Goal: Task Accomplishment & Management: Use online tool/utility

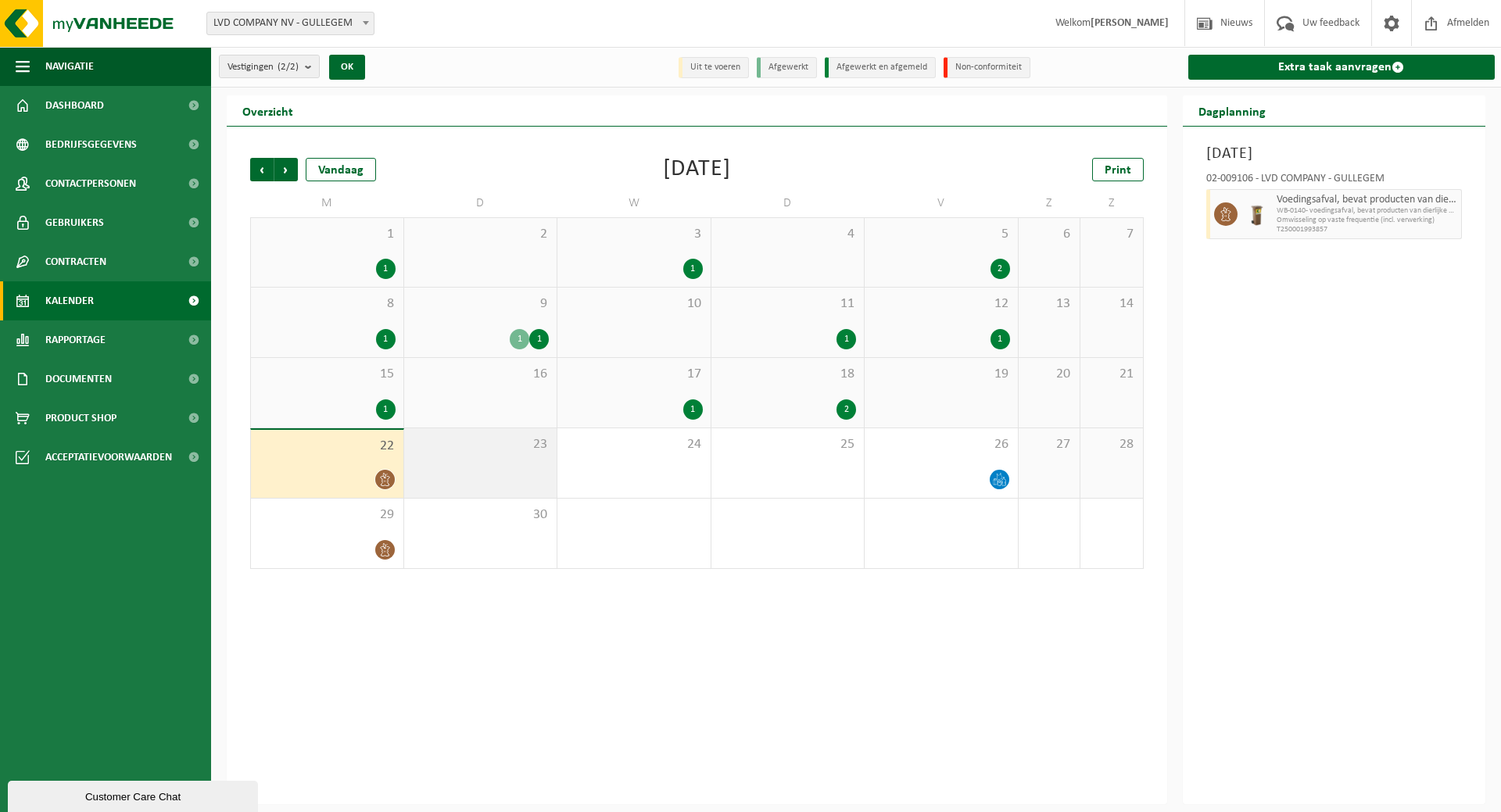
click at [482, 440] on span "23" at bounding box center [481, 444] width 138 height 18
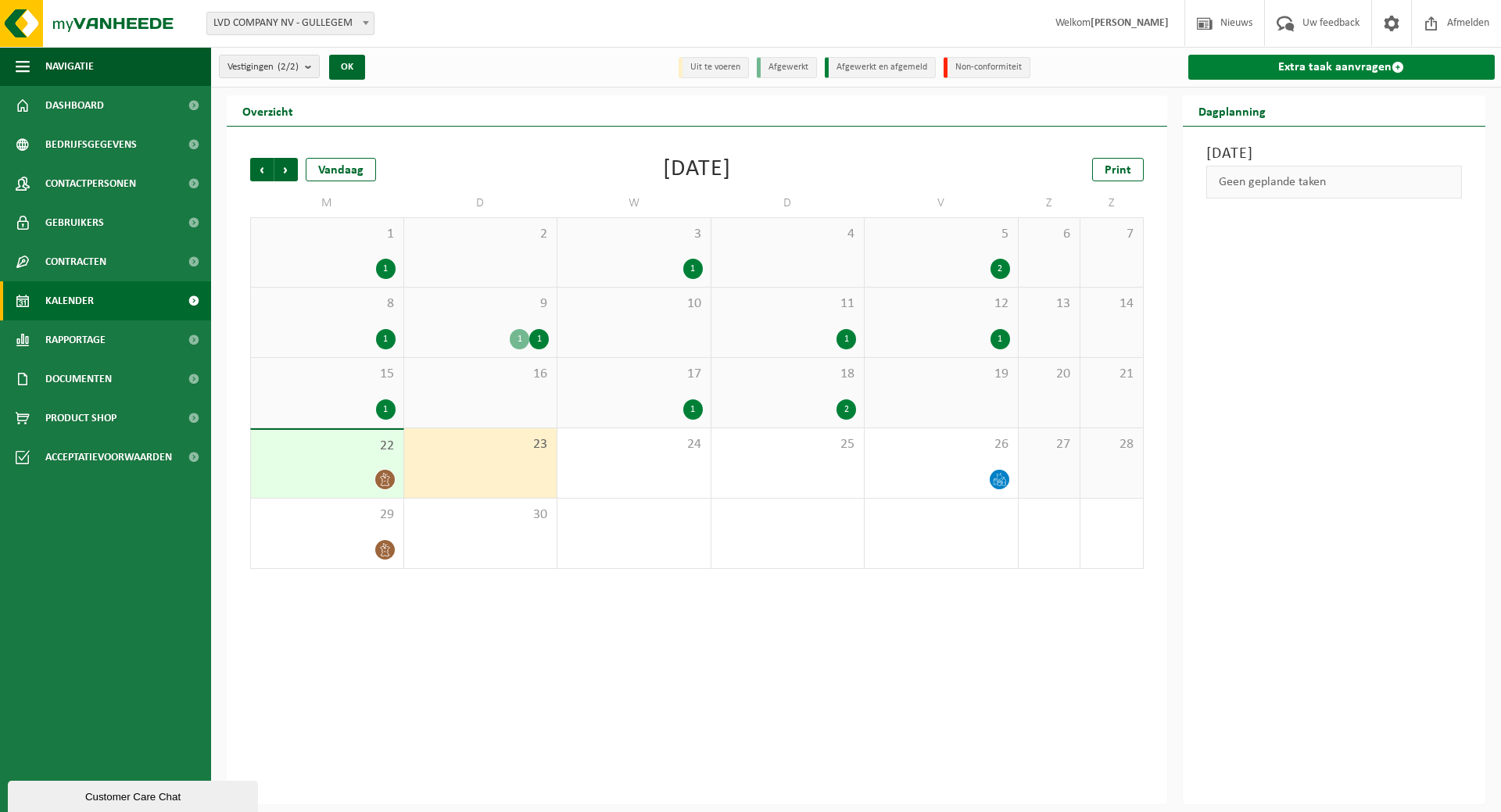
click at [1325, 56] on link "Extra taak aanvragen" at bounding box center [1342, 67] width 307 height 25
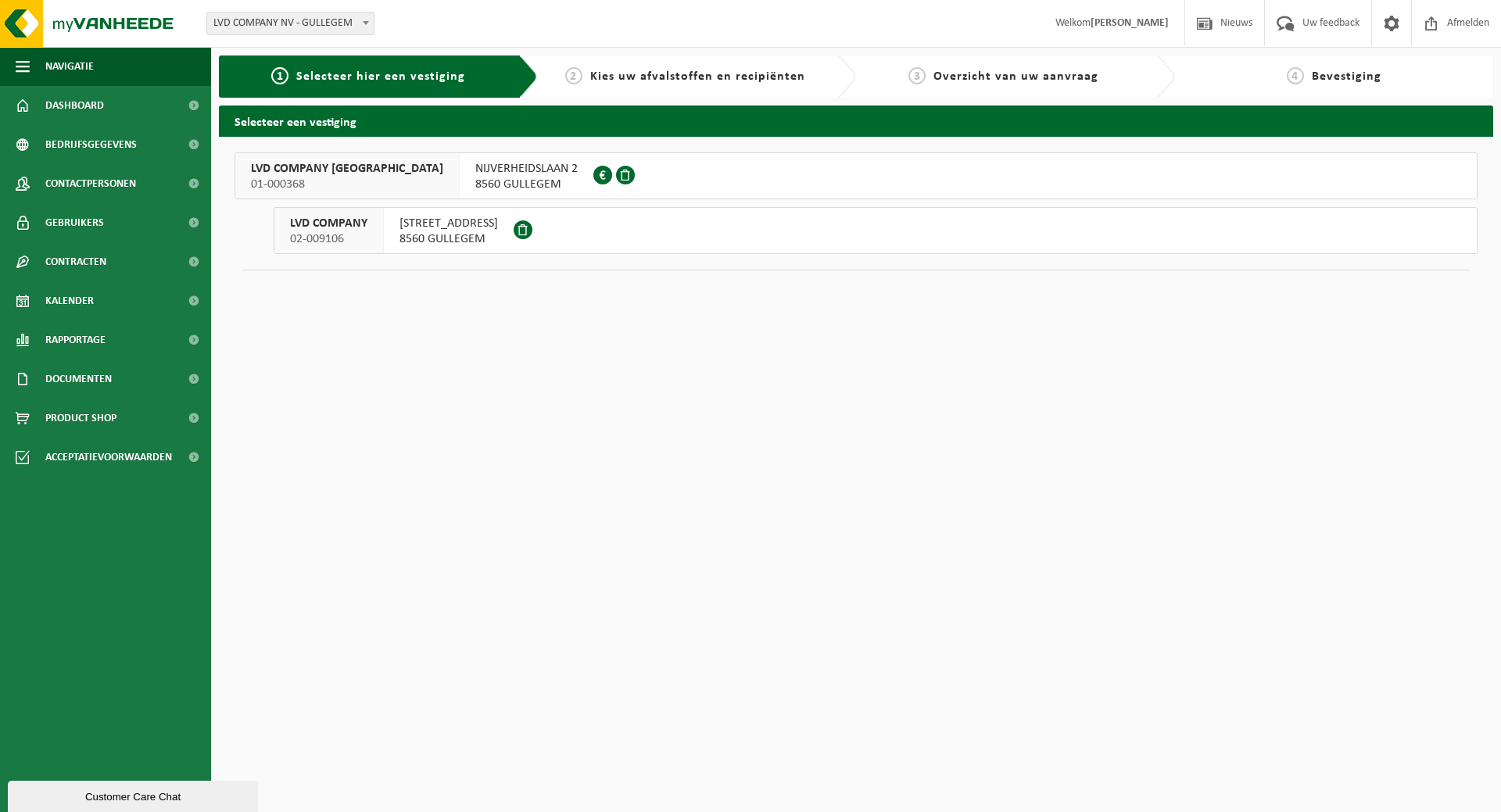
click at [448, 219] on span "HONDSCHOTESTRAAT 112" at bounding box center [448, 223] width 98 height 16
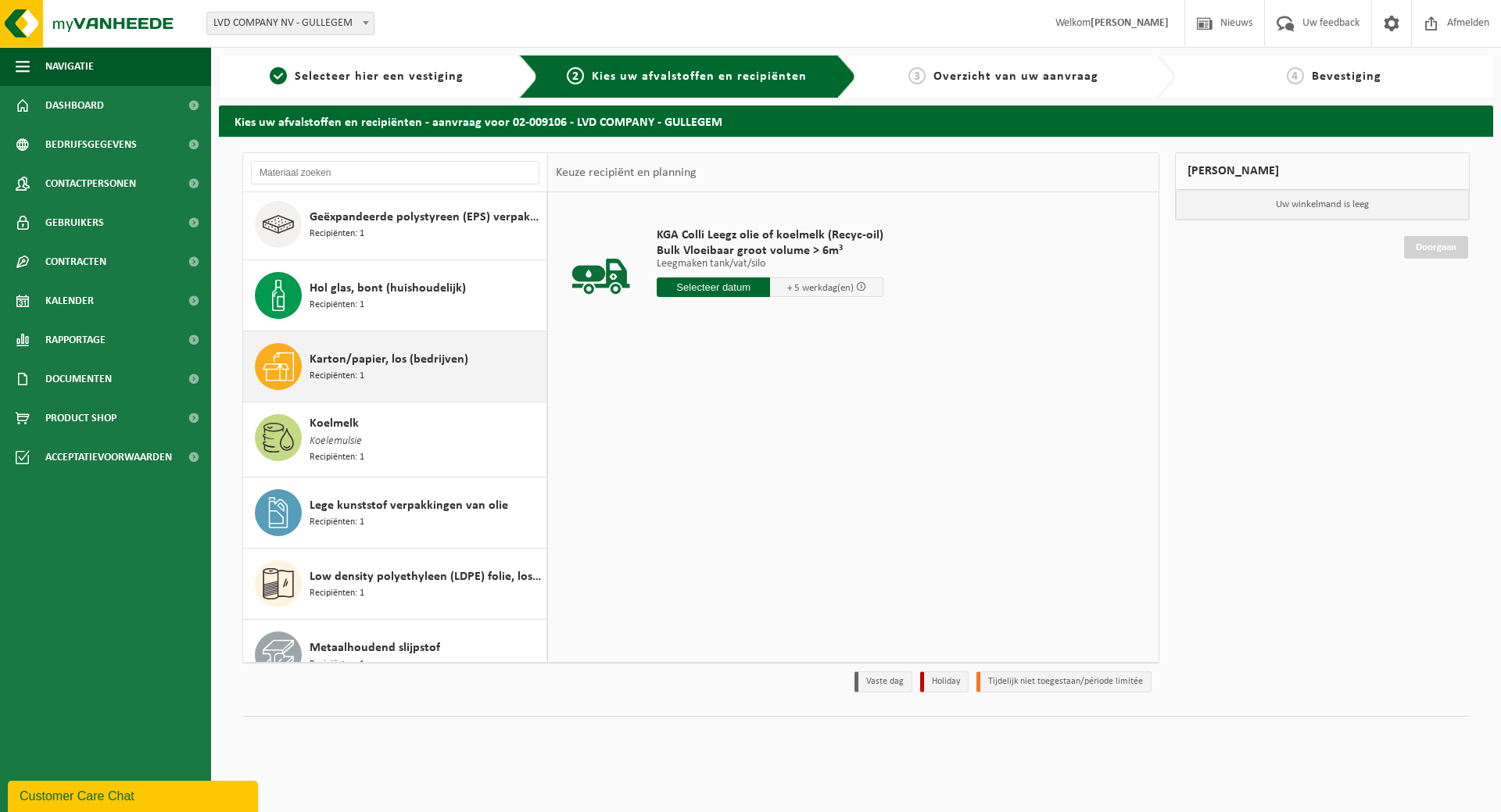
scroll to position [625, 0]
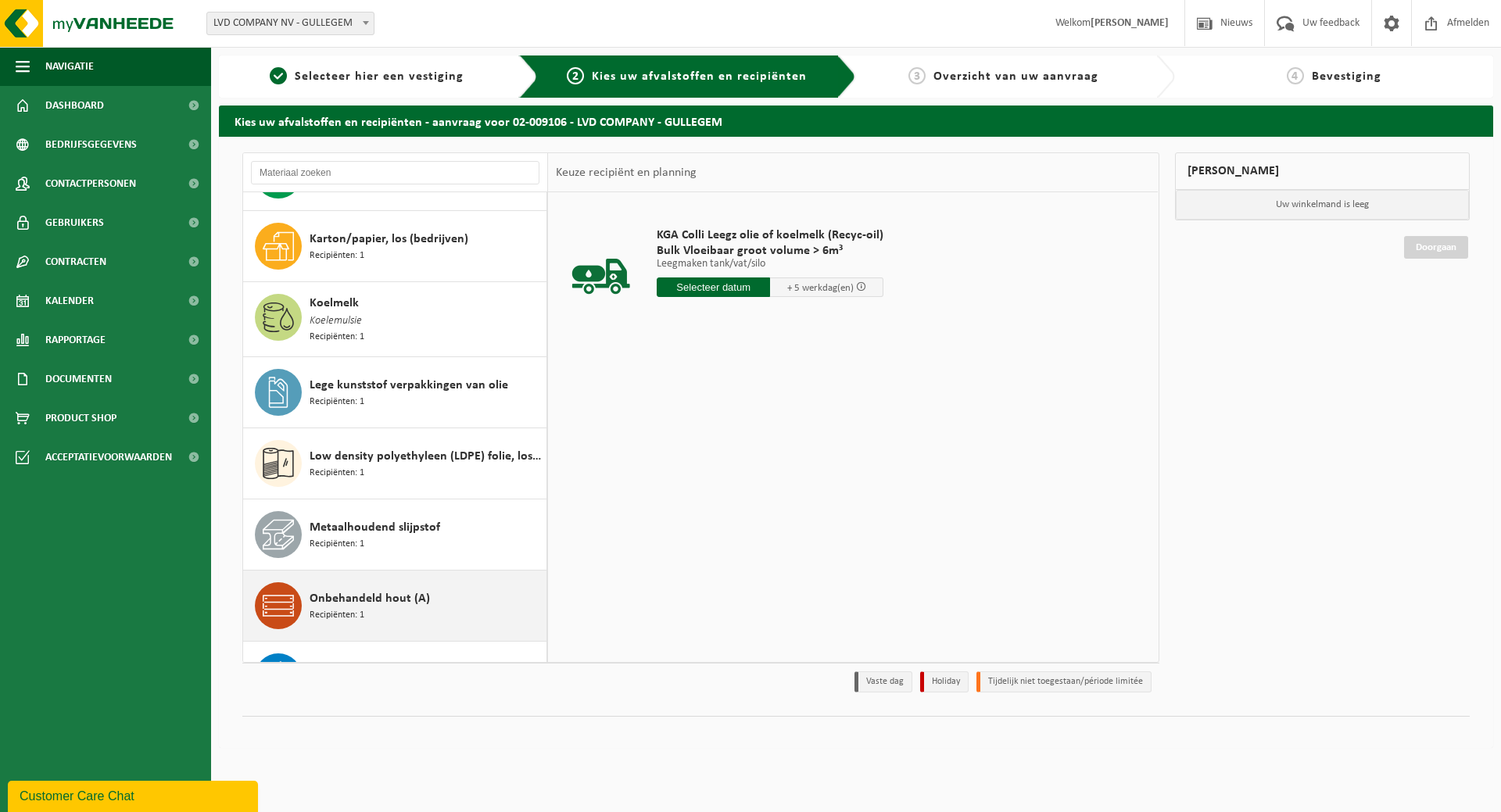
click at [399, 589] on span "Onbehandeld hout (A)" at bounding box center [369, 598] width 120 height 19
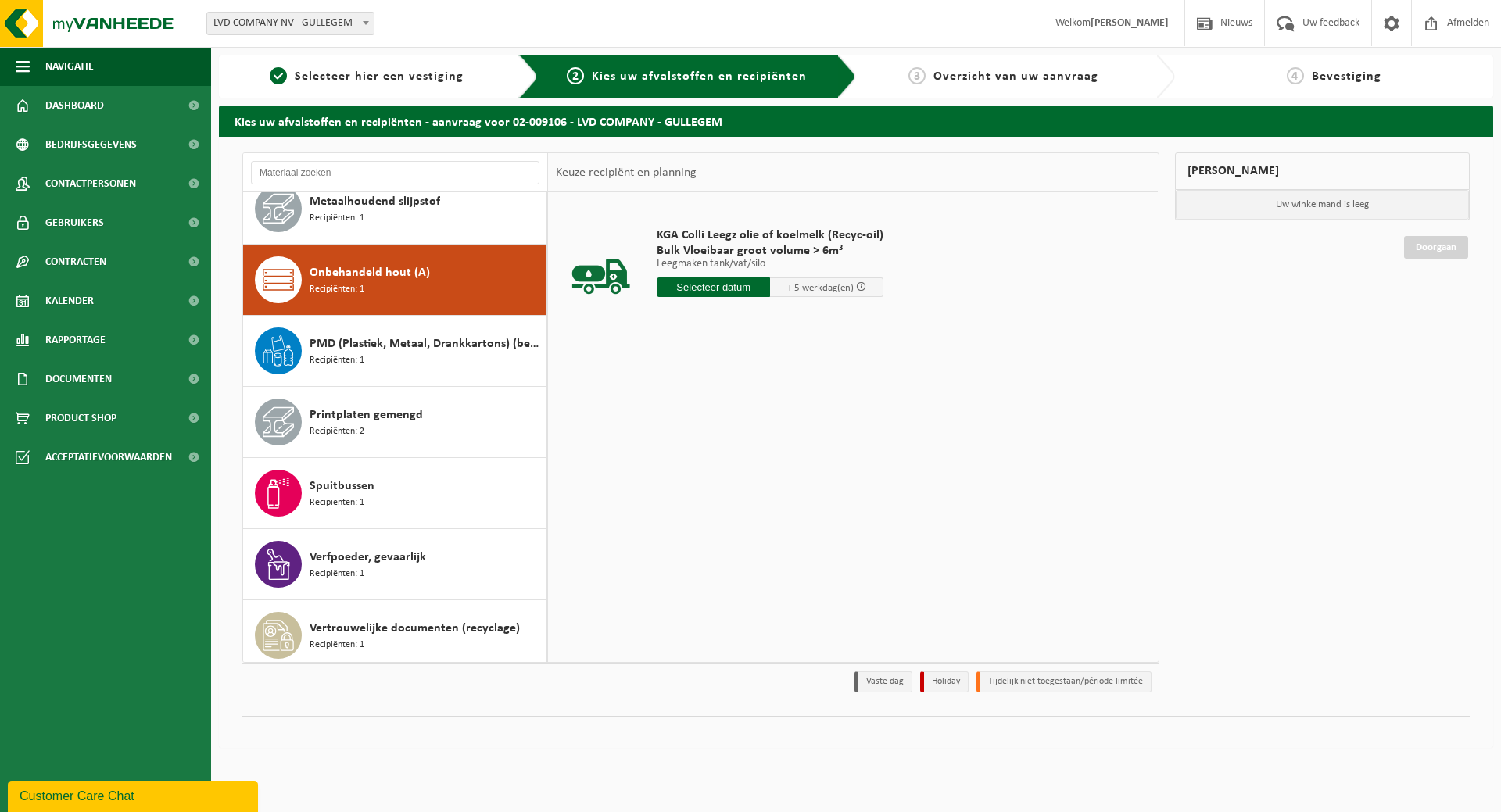
scroll to position [999, 0]
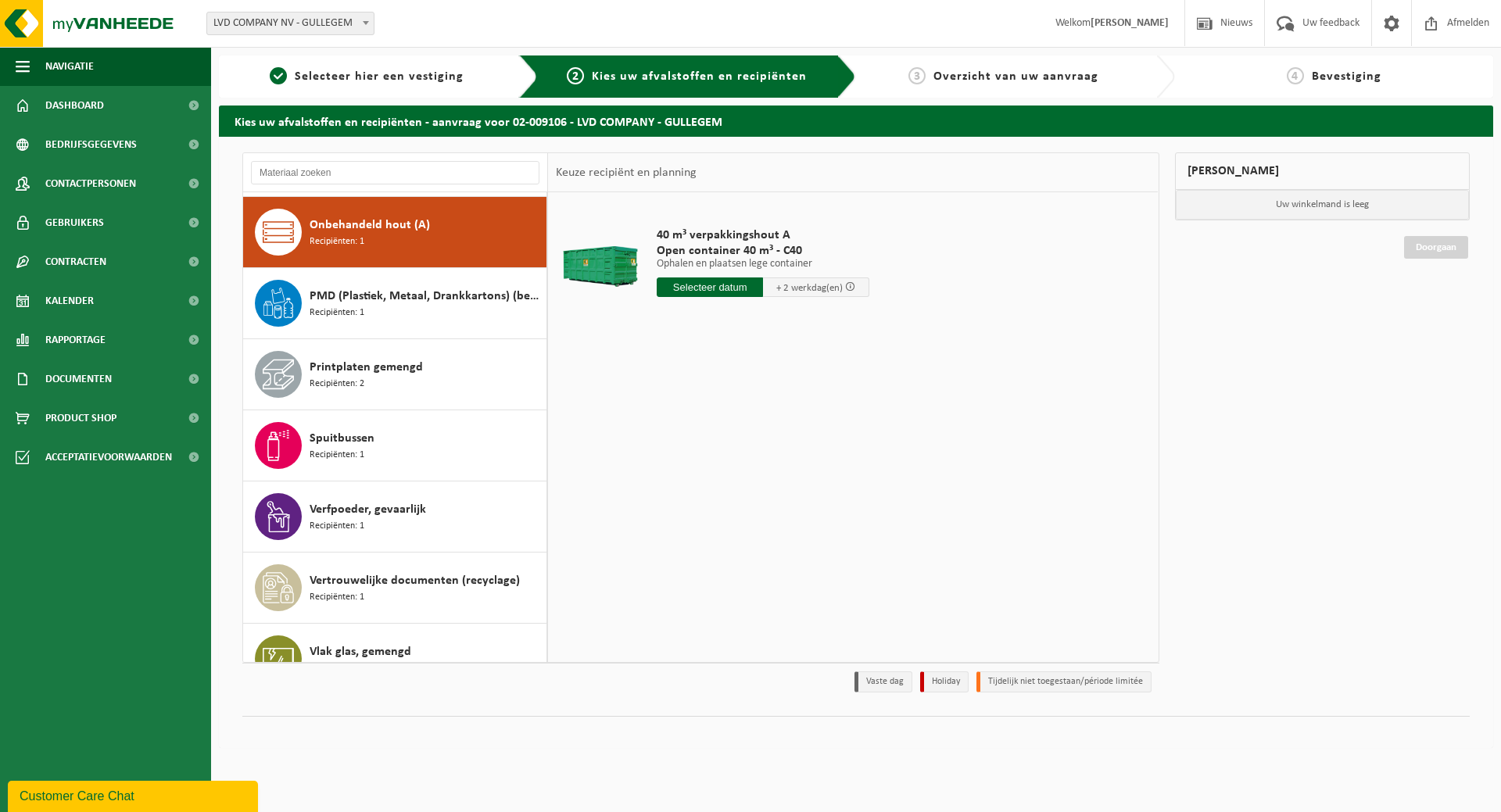
click at [719, 287] on input "text" at bounding box center [709, 287] width 106 height 19
click at [693, 445] on div "23" at bounding box center [698, 451] width 28 height 25
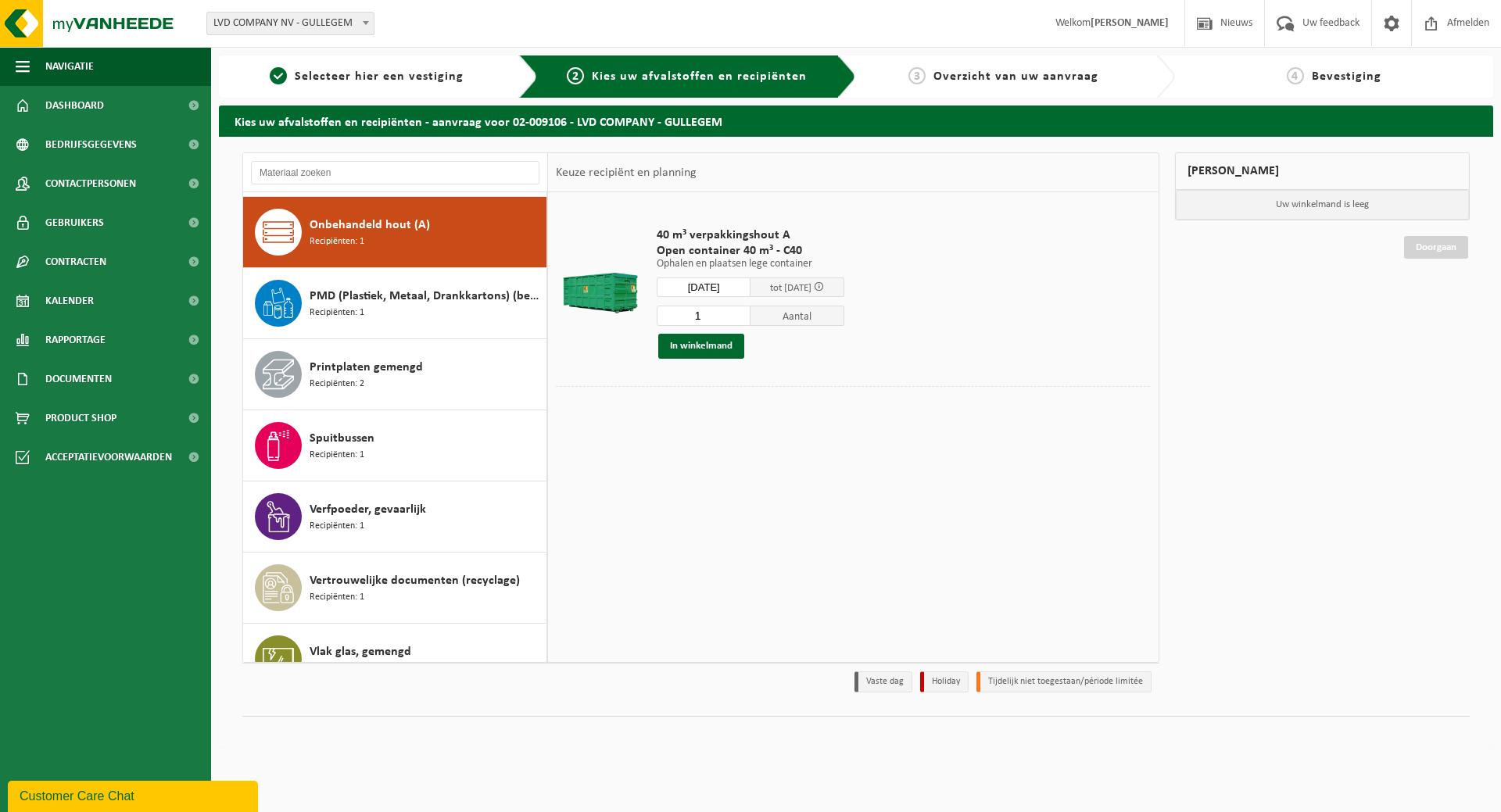
type input "Van 2025-09-23"
click at [722, 338] on button "In winkelmand" at bounding box center [701, 345] width 86 height 25
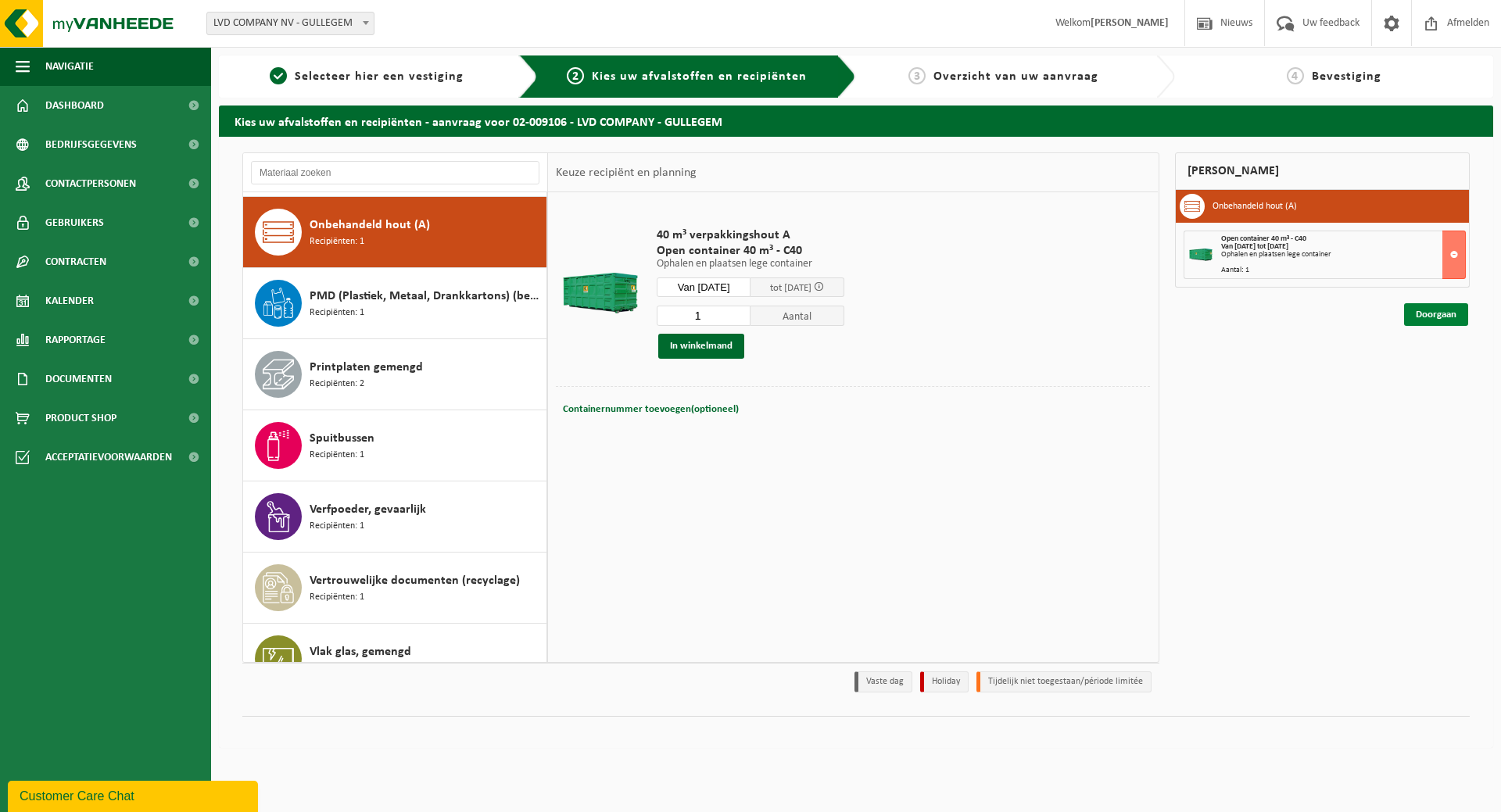
click at [1436, 316] on link "Doorgaan" at bounding box center [1435, 314] width 64 height 22
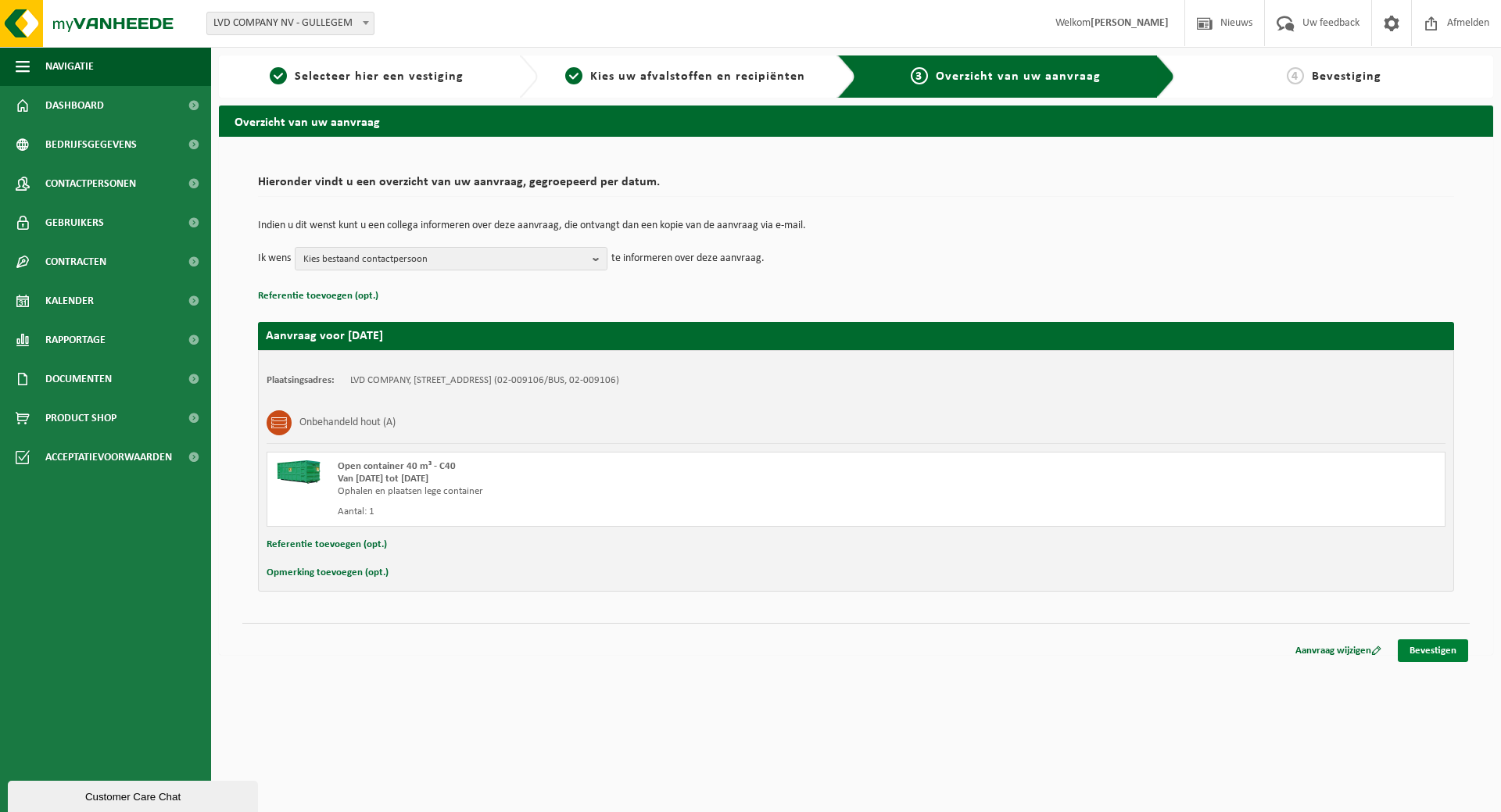
click at [1432, 651] on link "Bevestigen" at bounding box center [1432, 650] width 70 height 22
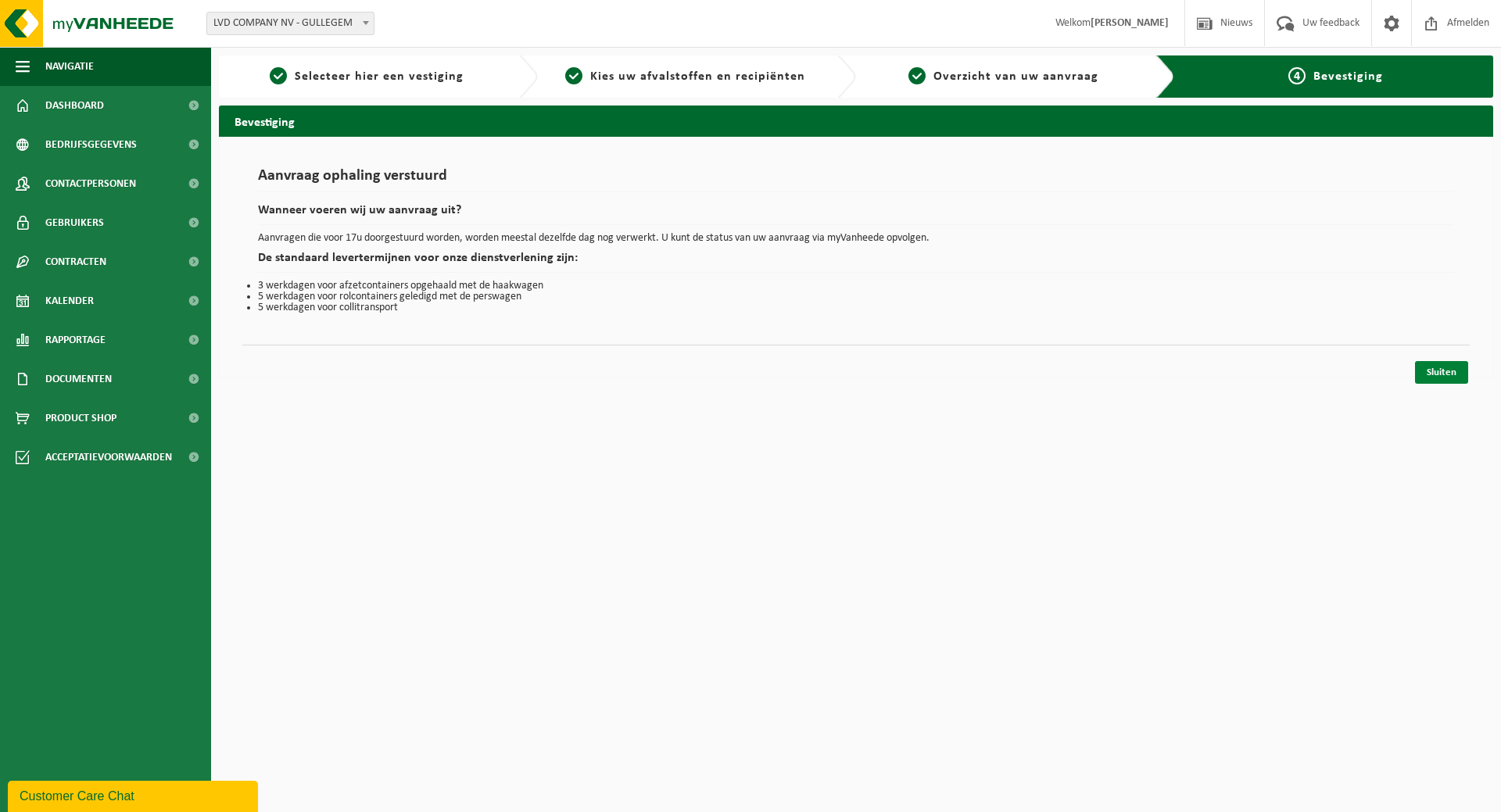
click at [1461, 370] on link "Sluiten" at bounding box center [1441, 372] width 53 height 22
